Goal: Navigation & Orientation: Find specific page/section

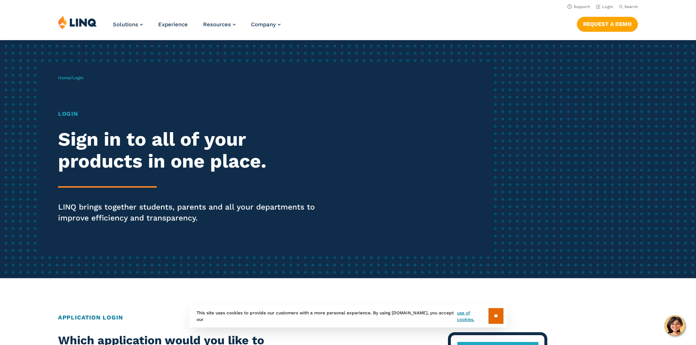
click at [74, 27] on img at bounding box center [77, 22] width 39 height 14
click at [80, 76] on span "Login" at bounding box center [77, 77] width 11 height 5
click at [74, 81] on p "Home / Login" at bounding box center [70, 78] width 25 height 7
click at [83, 81] on p "Home / Login" at bounding box center [70, 78] width 25 height 7
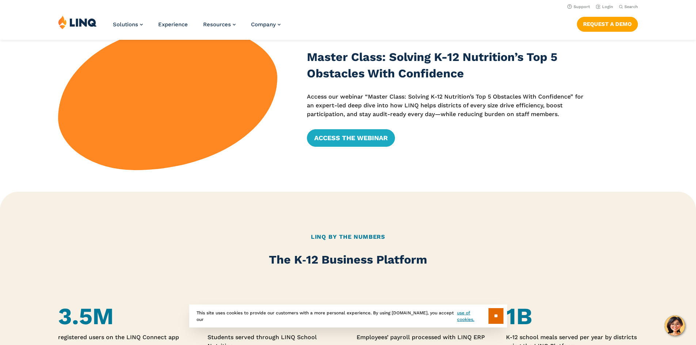
scroll to position [219, 0]
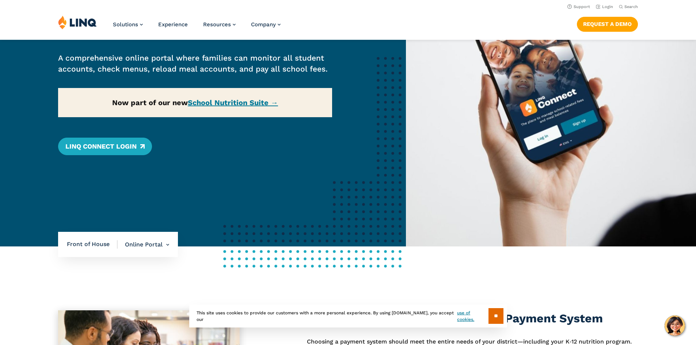
scroll to position [110, 0]
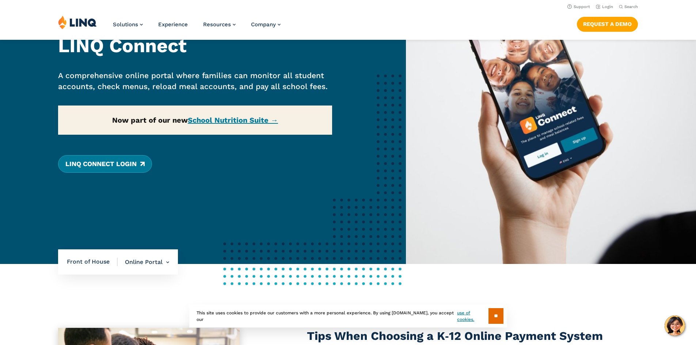
click at [105, 164] on link "LINQ Connect Login" at bounding box center [105, 164] width 94 height 18
